Goal: Task Accomplishment & Management: Use online tool/utility

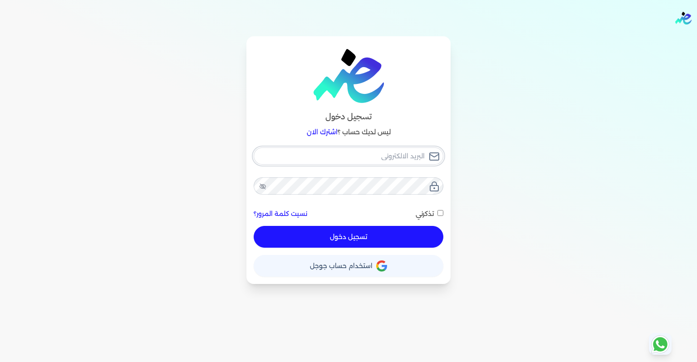
type input "[EMAIL_ADDRESS][DOMAIN_NAME]"
click at [437, 215] on div "aliweka450@gmail.com نسيت كلمة المرور؟ تذكرني تسجيل دخول" at bounding box center [349, 197] width 190 height 101
click at [433, 216] on span "تذكرني" at bounding box center [424, 214] width 18 height 8
click at [437, 216] on input "تذكرني" at bounding box center [440, 213] width 6 height 6
checkbox input "true"
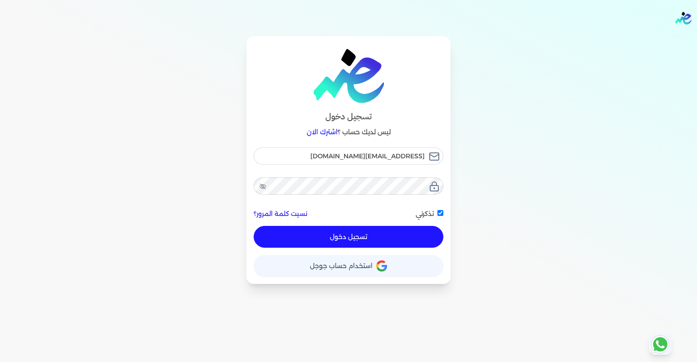
click at [397, 231] on button "تسجيل دخول" at bounding box center [349, 237] width 190 height 22
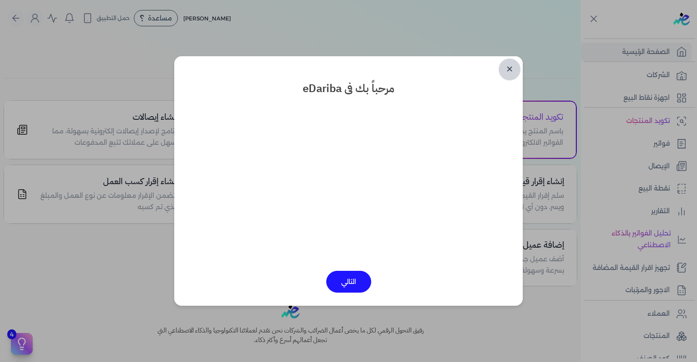
click at [506, 74] on link "✕" at bounding box center [509, 70] width 22 height 22
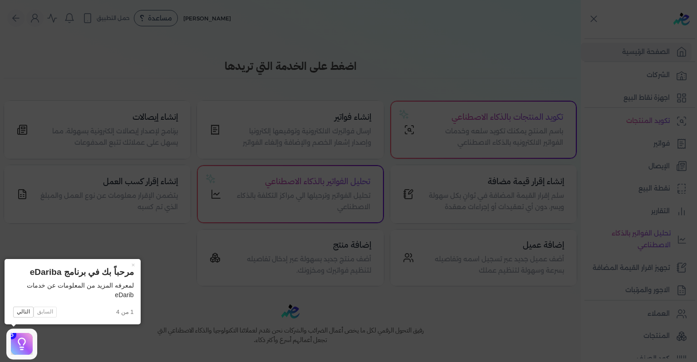
click at [142, 268] on icon at bounding box center [348, 181] width 697 height 362
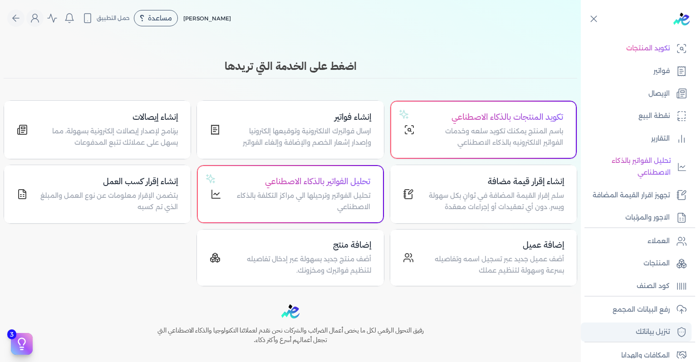
scroll to position [127, 0]
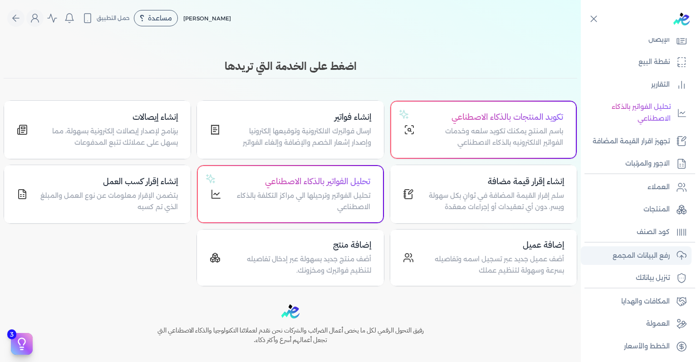
click at [657, 262] on link "رفع البيانات المجمع" at bounding box center [636, 255] width 111 height 19
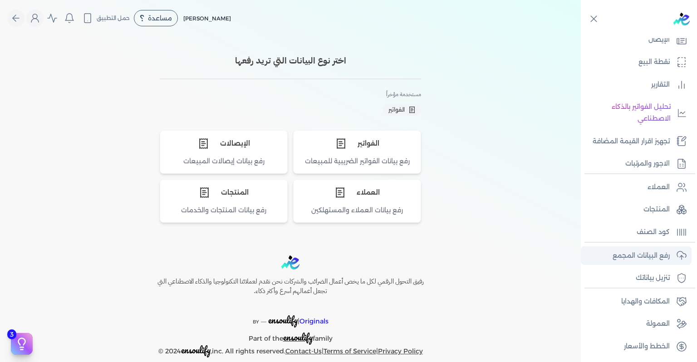
click at [655, 257] on p "رفع البيانات المجمع" at bounding box center [640, 256] width 57 height 12
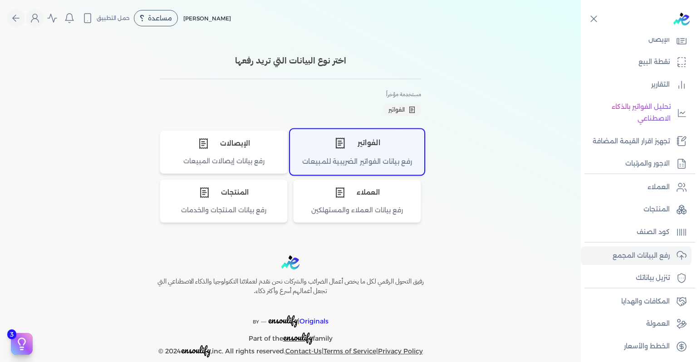
click at [392, 137] on div "الفواتير" at bounding box center [356, 142] width 133 height 27
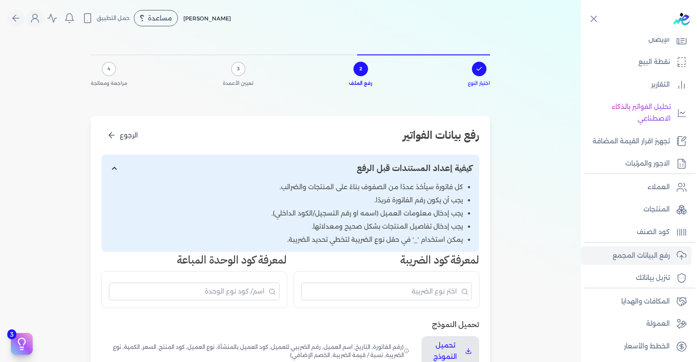
scroll to position [272, 0]
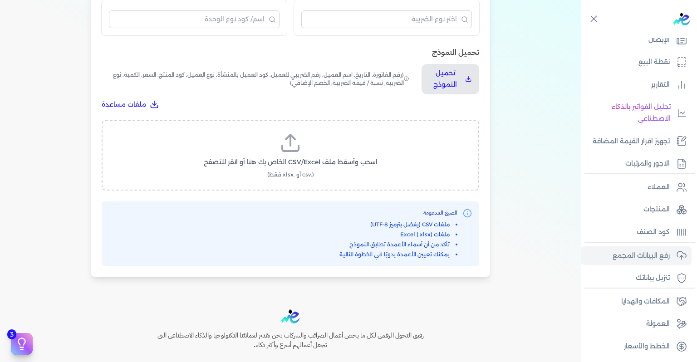
click at [312, 138] on label "اسحب وأسقط ملف CSV/Excel الخاص بك هنا أو انقر للتصفح (.csv أو .xlsx فقط)" at bounding box center [290, 155] width 354 height 47
click at [0, 0] on input "اسحب وأسقط ملف CSV/Excel الخاص بك هنا أو انقر للتصفح (.csv أو .xlsx فقط)" at bounding box center [0, 0] width 0 height 0
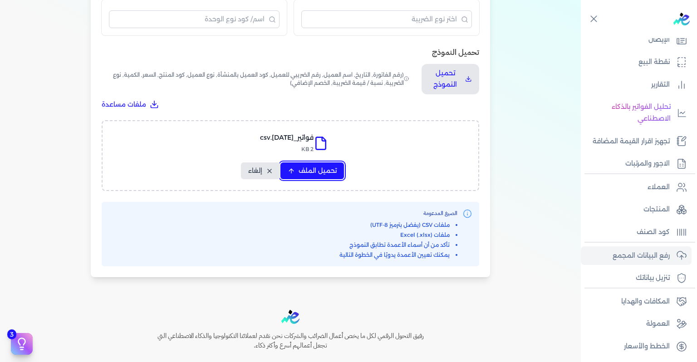
click at [336, 167] on span "تحميل الملف" at bounding box center [317, 171] width 38 height 10
select select "رقم الفاتورة"
select select "التاريخ"
select select "أسم العميل"
select select "الرقم الضريبي"
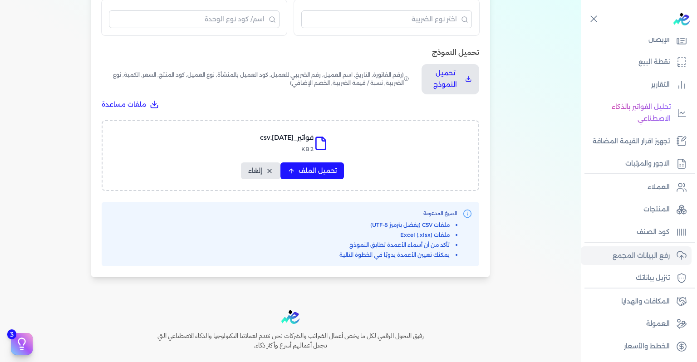
select select "نوع العميل"
select select "سيريال المنتج"
select select "السعر"
select select "الكمية"
select select "نوع الضريبة"
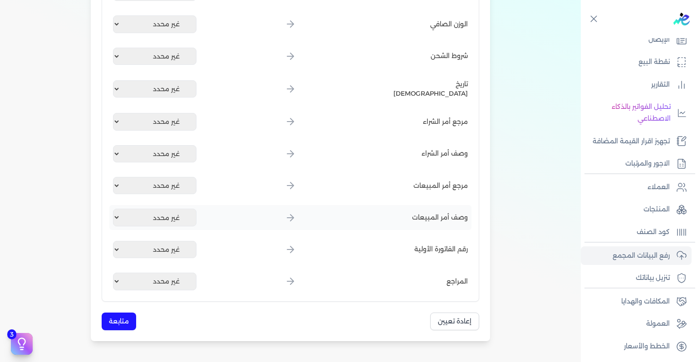
scroll to position [1126, 0]
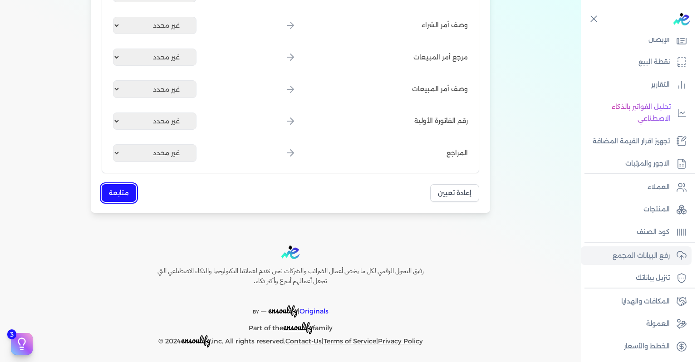
click at [123, 198] on button "متابعة" at bounding box center [119, 193] width 34 height 18
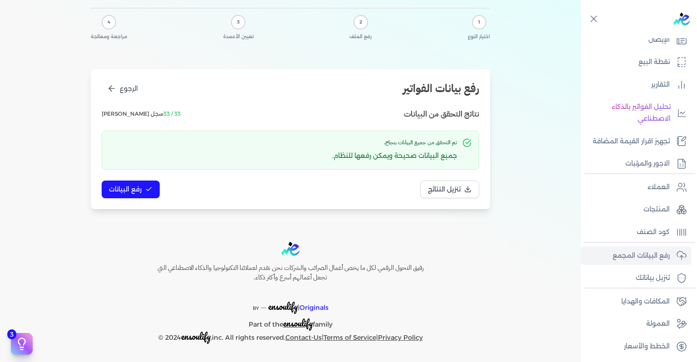
scroll to position [0, 0]
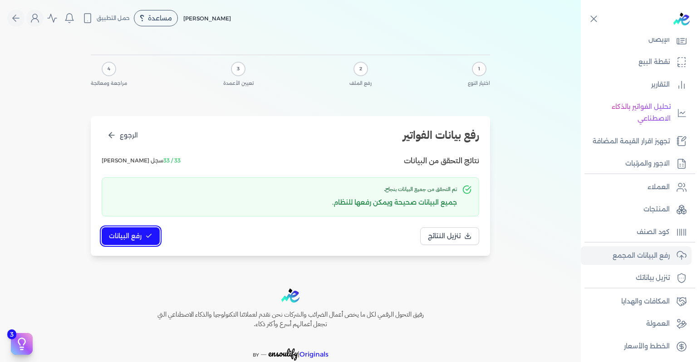
click at [133, 244] on button "رفع البيانات" at bounding box center [131, 236] width 58 height 18
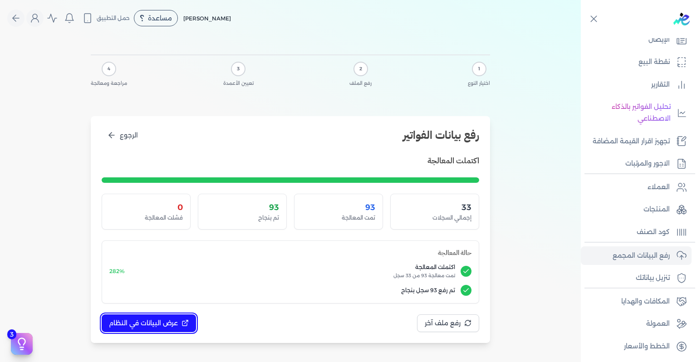
click at [162, 321] on span "عرض البيانات في النظام" at bounding box center [143, 323] width 69 height 10
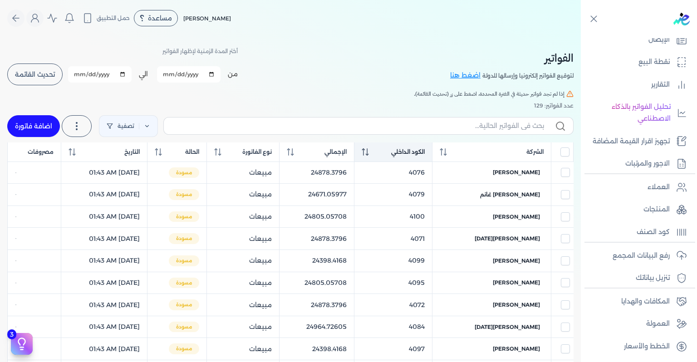
click at [369, 155] on icon at bounding box center [365, 151] width 7 height 7
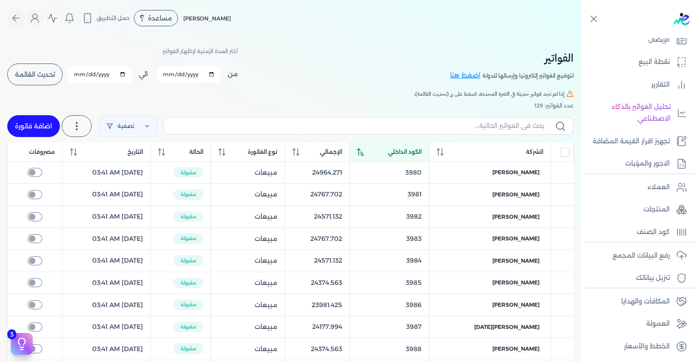
click at [402, 145] on th "الكود الداخلي" at bounding box center [389, 152] width 80 height 20
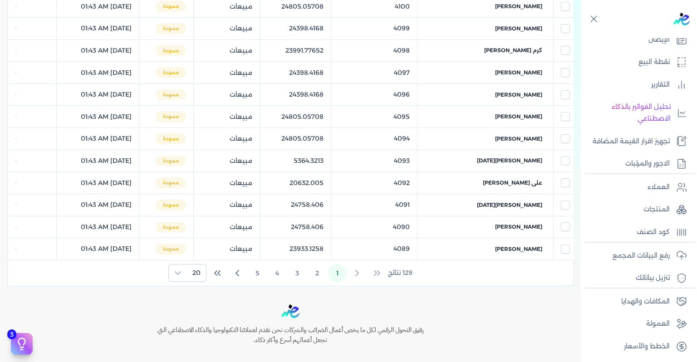
scroll to position [440, 0]
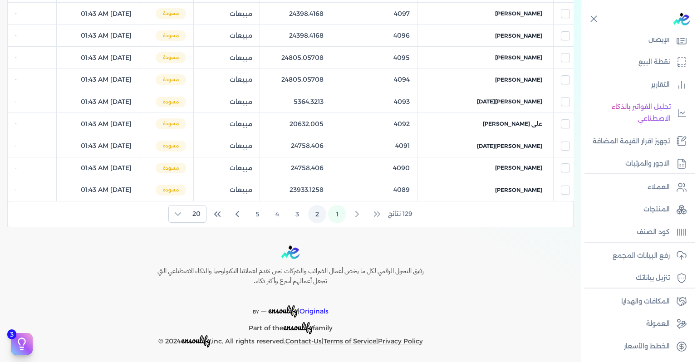
click at [322, 211] on button "2" at bounding box center [317, 214] width 18 height 18
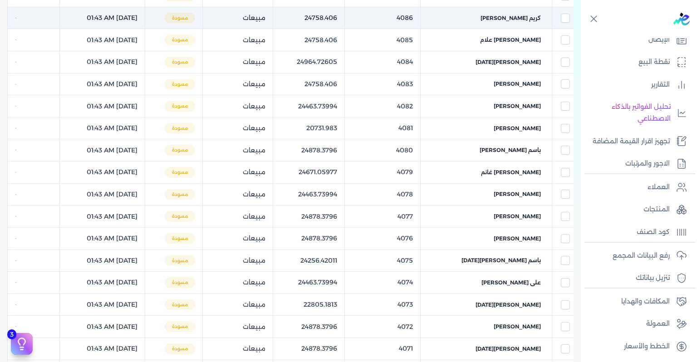
scroll to position [401, 0]
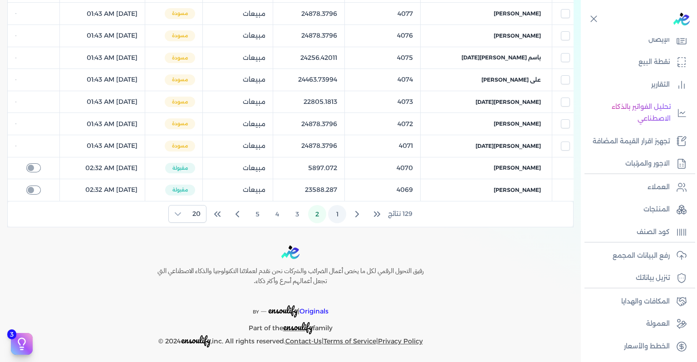
click at [336, 210] on button "1" at bounding box center [337, 214] width 18 height 18
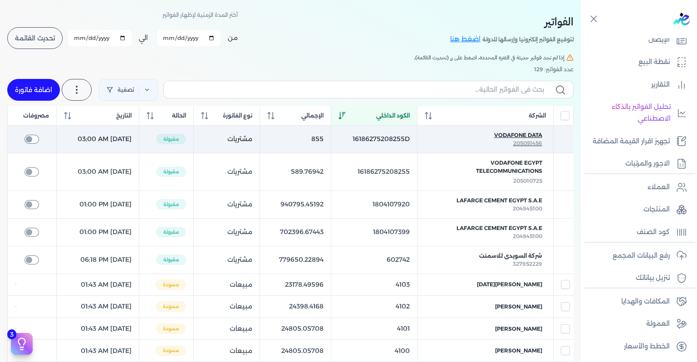
scroll to position [91, 0]
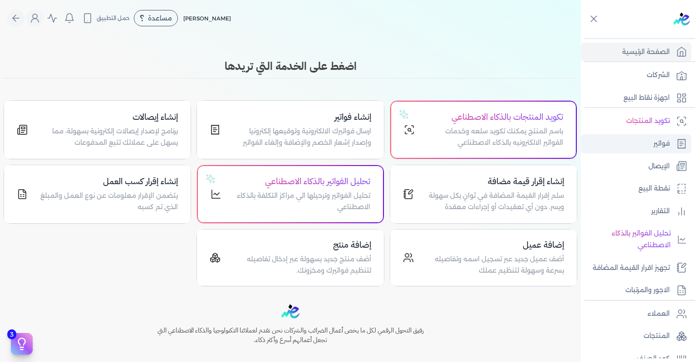
click at [661, 142] on p "فواتير" at bounding box center [661, 144] width 16 height 12
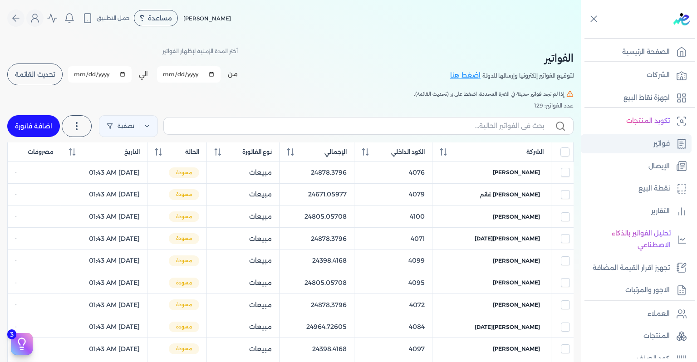
click at [661, 142] on p "فواتير" at bounding box center [661, 144] width 16 height 12
click at [413, 152] on span "الكود الداخلي" at bounding box center [408, 152] width 34 height 8
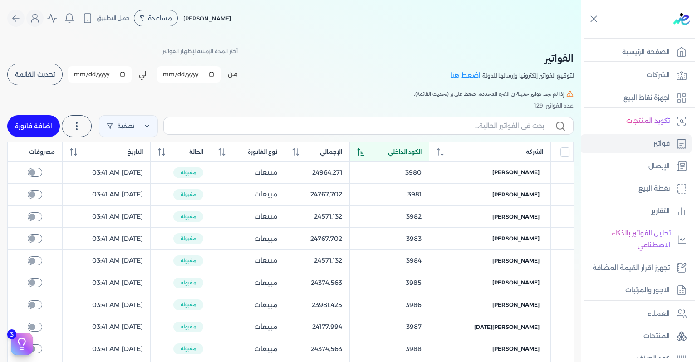
click at [413, 152] on span "الكود الداخلي" at bounding box center [405, 152] width 34 height 8
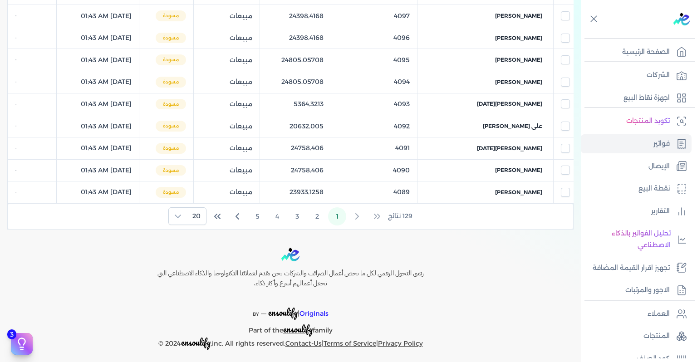
scroll to position [440, 0]
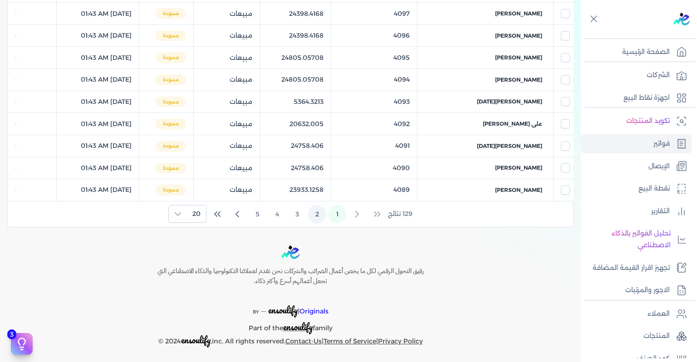
click at [314, 208] on button "2" at bounding box center [317, 214] width 18 height 18
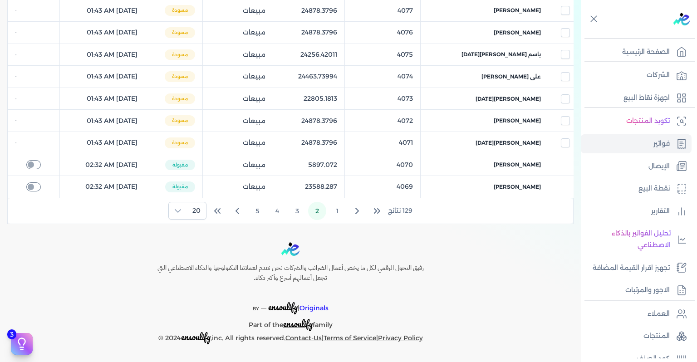
scroll to position [401, 0]
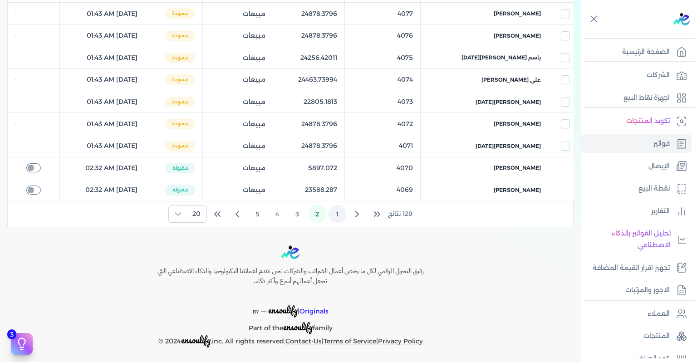
click at [340, 215] on button "1" at bounding box center [337, 214] width 18 height 18
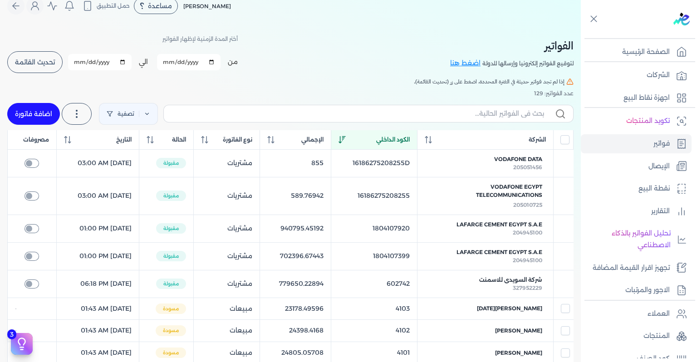
scroll to position [0, 0]
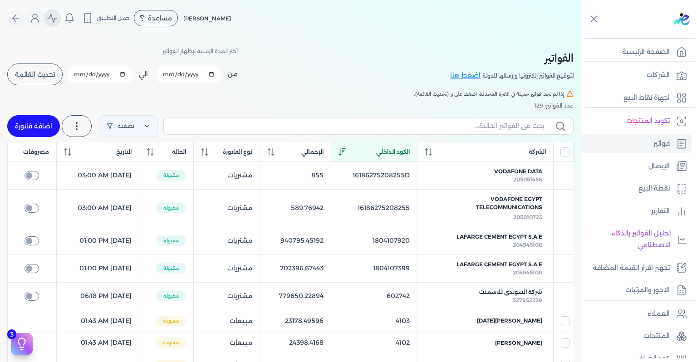
click at [57, 20] on icon "Global" at bounding box center [52, 18] width 11 height 11
click at [39, 16] on icon "Global" at bounding box center [34, 18] width 11 height 11
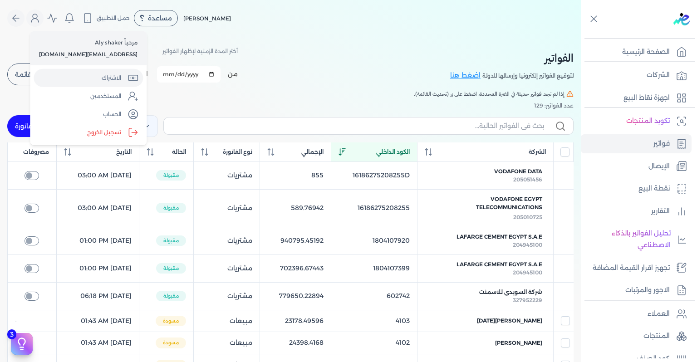
click at [108, 74] on link "الاشتراك" at bounding box center [88, 78] width 109 height 18
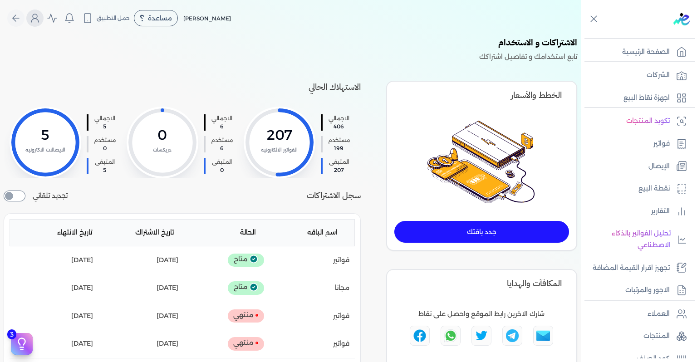
click at [39, 21] on icon "Global" at bounding box center [34, 18] width 11 height 11
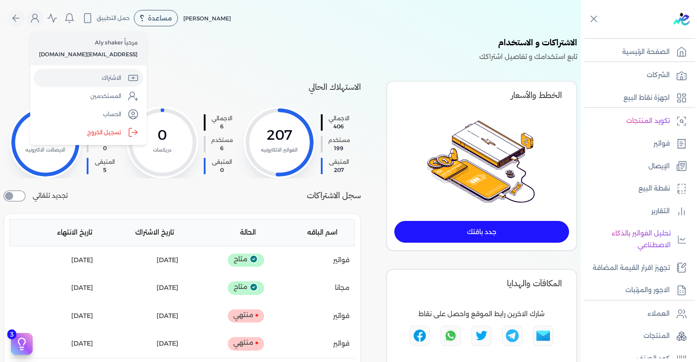
click at [68, 72] on link "الاشتراك" at bounding box center [88, 78] width 109 height 18
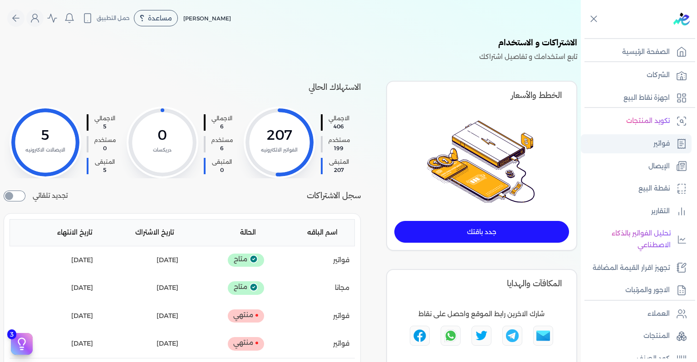
click at [652, 147] on link "فواتير" at bounding box center [636, 143] width 111 height 19
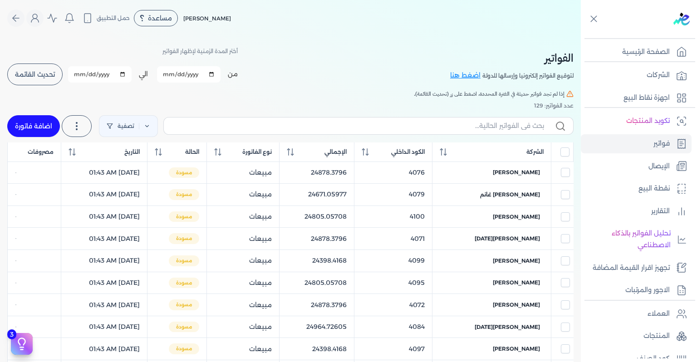
click at [47, 69] on button "تحديث القائمة" at bounding box center [34, 75] width 55 height 22
click at [425, 148] on span "الكود الداخلي" at bounding box center [408, 152] width 34 height 8
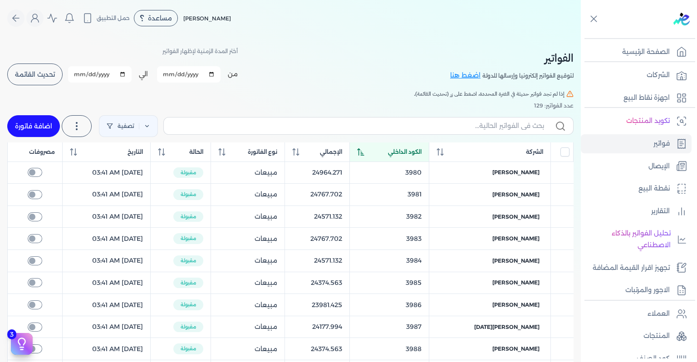
click at [421, 148] on span "الكود الداخلي" at bounding box center [405, 152] width 34 height 8
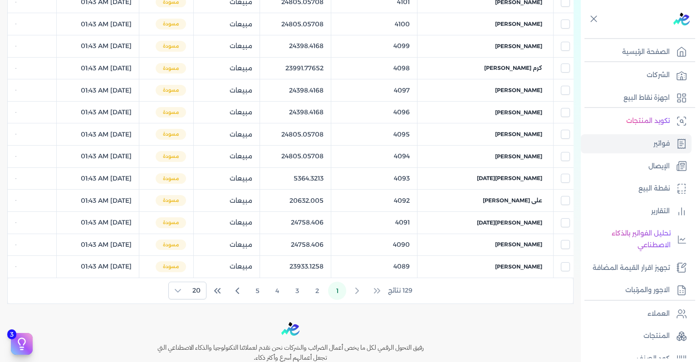
scroll to position [440, 0]
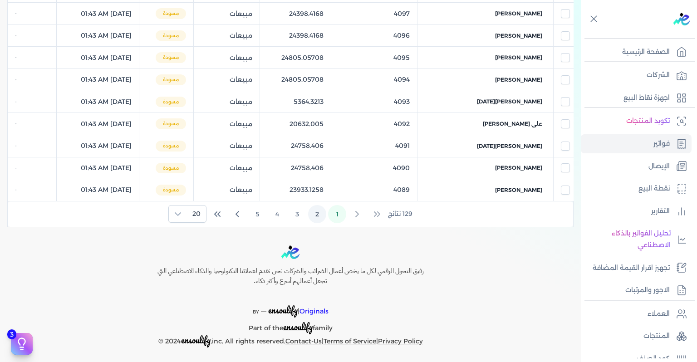
click at [317, 210] on button "2" at bounding box center [317, 214] width 18 height 18
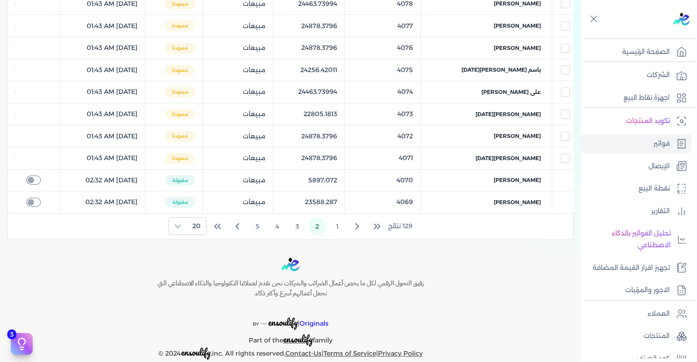
scroll to position [401, 0]
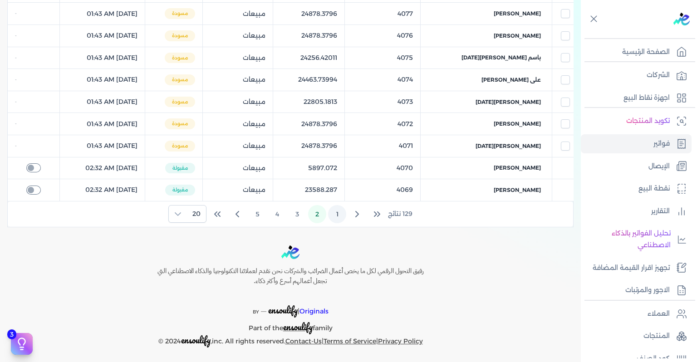
click at [339, 213] on button "1" at bounding box center [337, 214] width 18 height 18
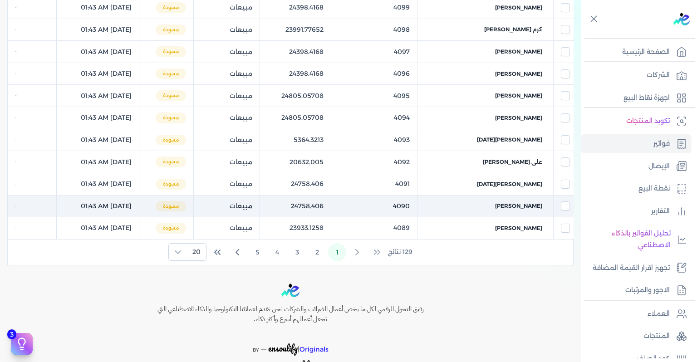
scroll to position [39, 0]
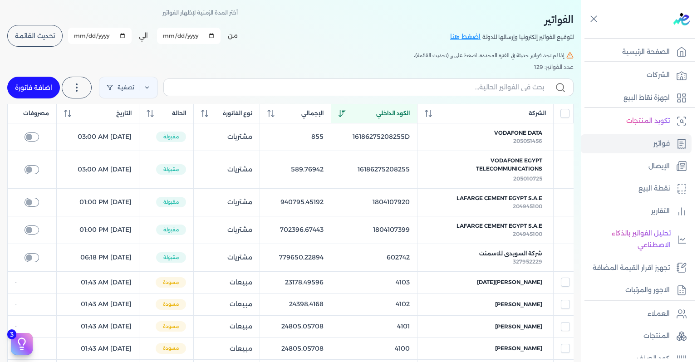
click at [53, 33] on span "تحديث القائمة" at bounding box center [35, 36] width 40 height 6
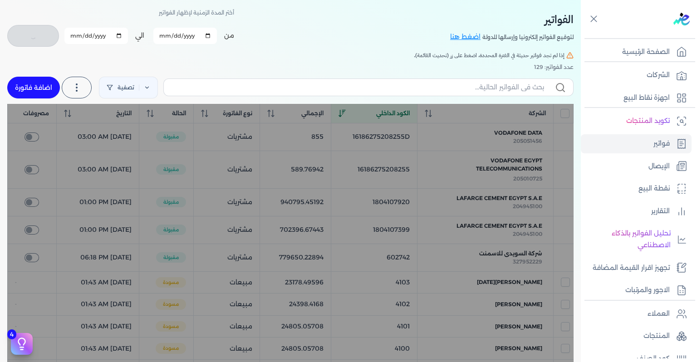
checkbox input "false"
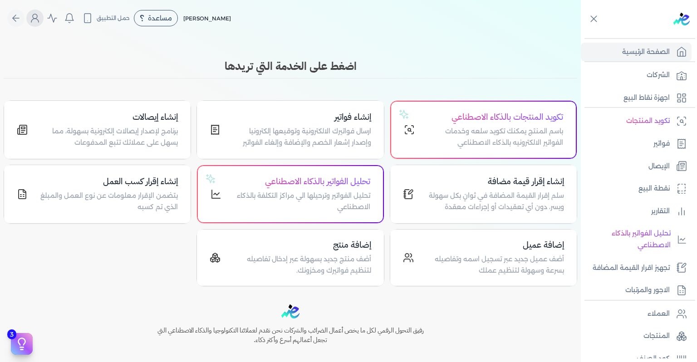
click at [40, 17] on icon "Global" at bounding box center [34, 18] width 11 height 11
click at [36, 15] on icon "Global" at bounding box center [34, 18] width 11 height 11
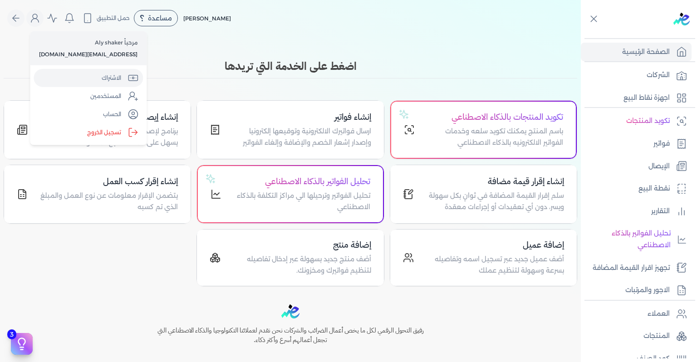
click at [92, 77] on link "الاشتراك" at bounding box center [88, 78] width 109 height 18
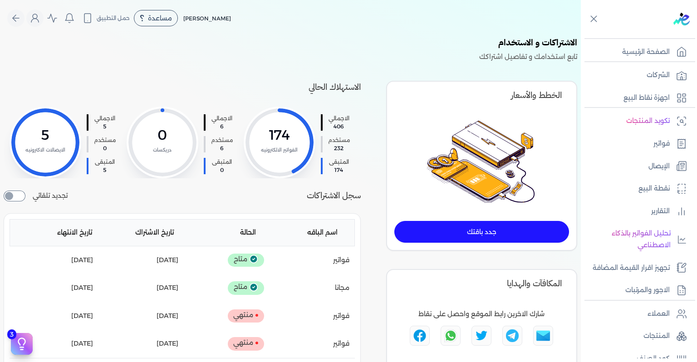
scroll to position [91, 0]
